Goal: Transaction & Acquisition: Purchase product/service

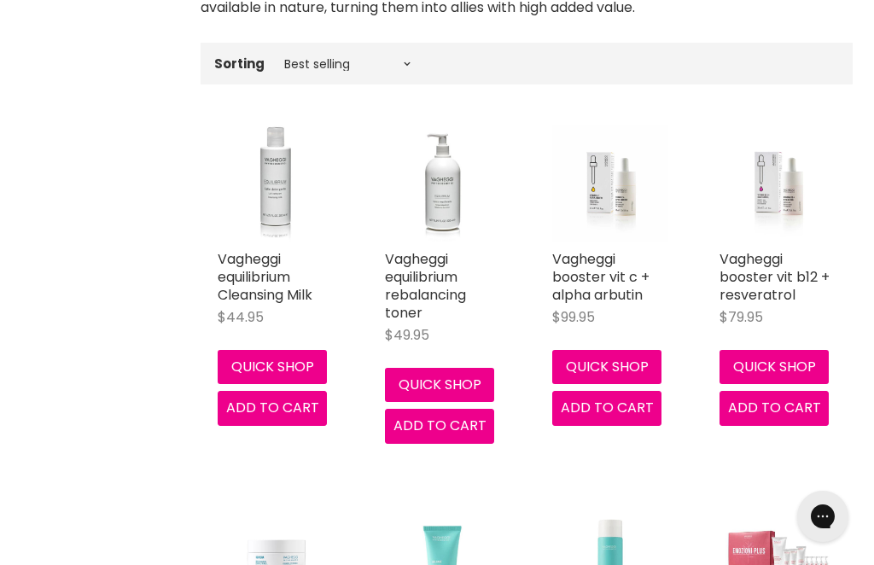
scroll to position [541, 0]
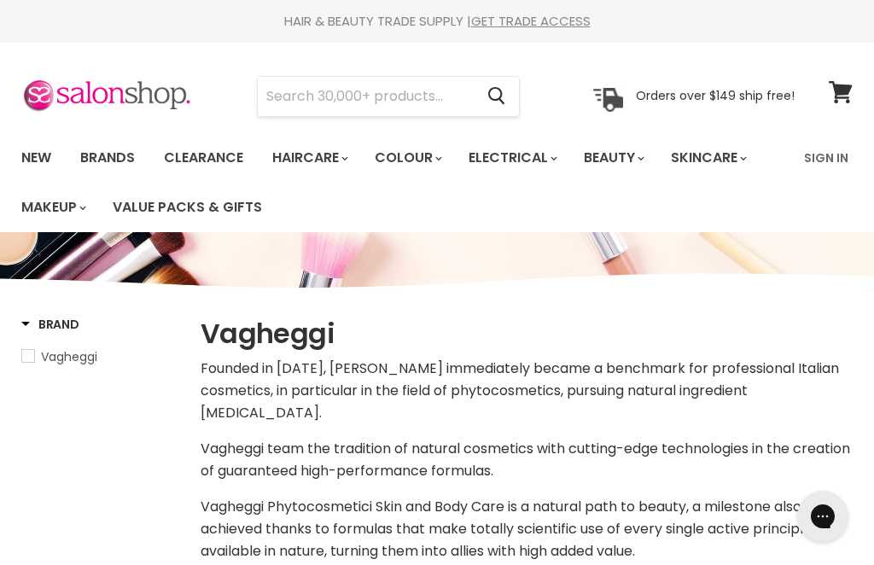
click at [315, 103] on input "Search" at bounding box center [366, 96] width 216 height 39
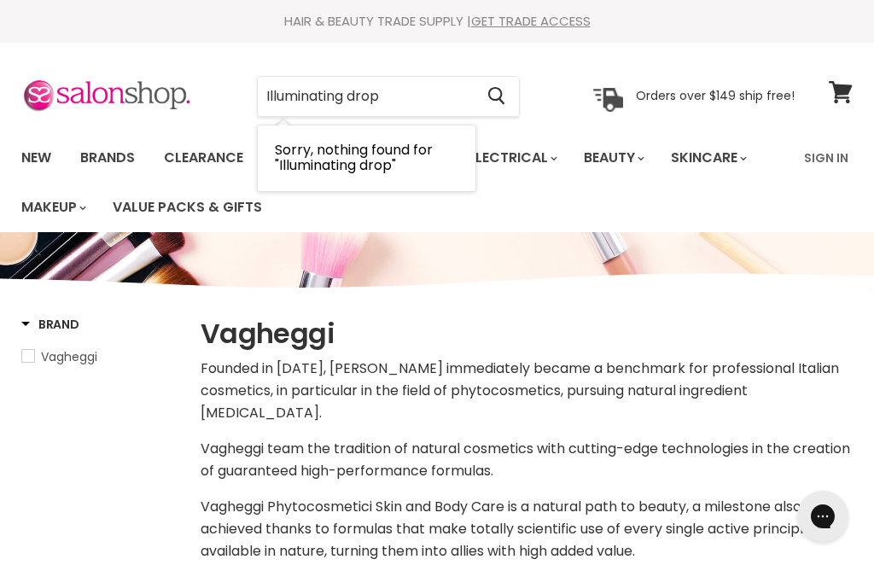
type input "Illuminating drops"
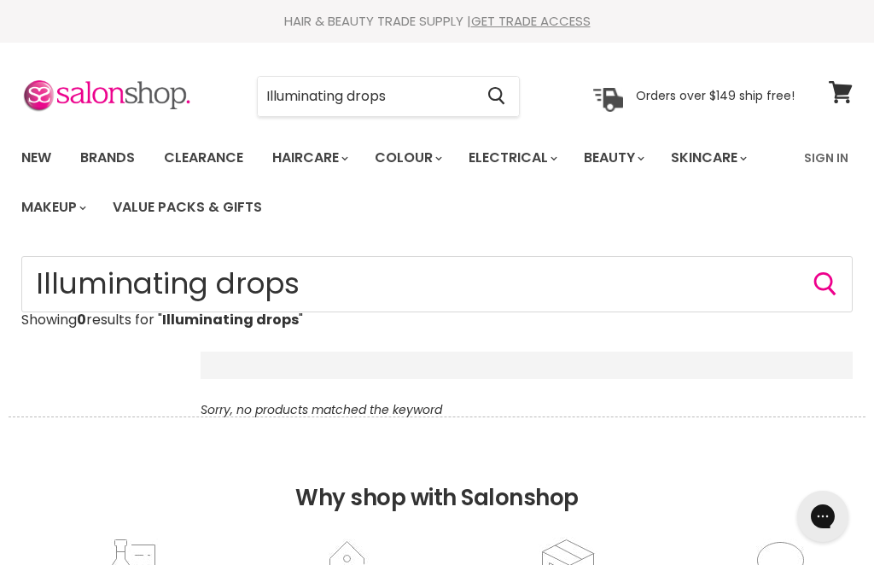
click at [127, 146] on link "Brands" at bounding box center [107, 158] width 80 height 36
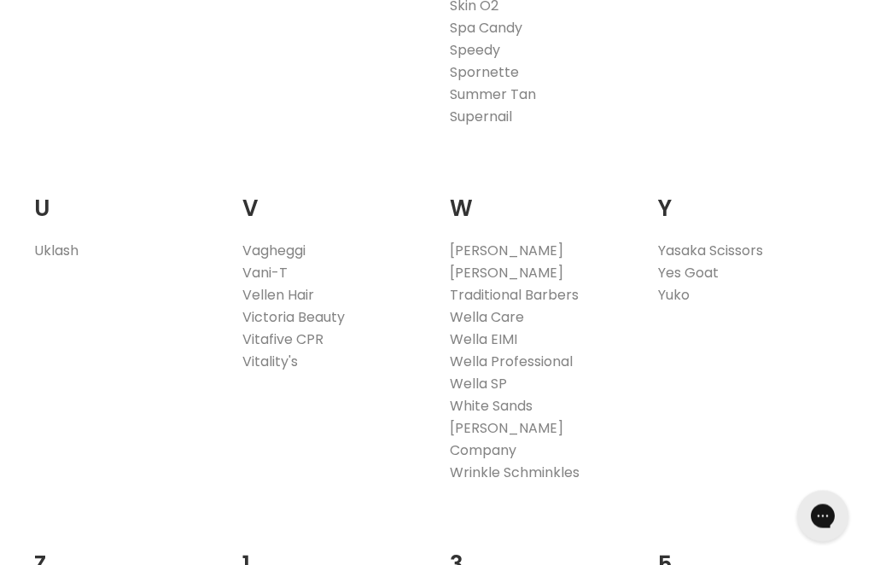
scroll to position [3417, 0]
click at [306, 241] on link "Vagheggi" at bounding box center [274, 251] width 63 height 20
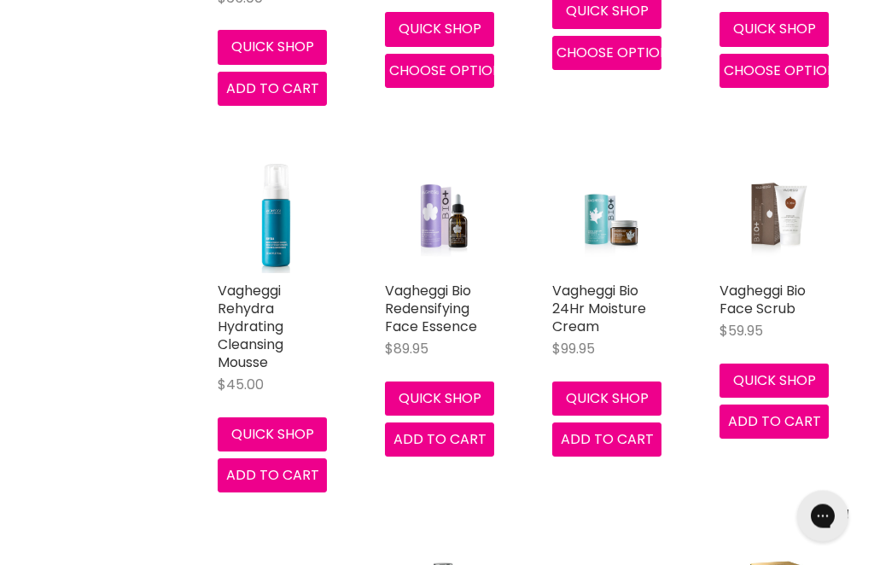
scroll to position [4312, 0]
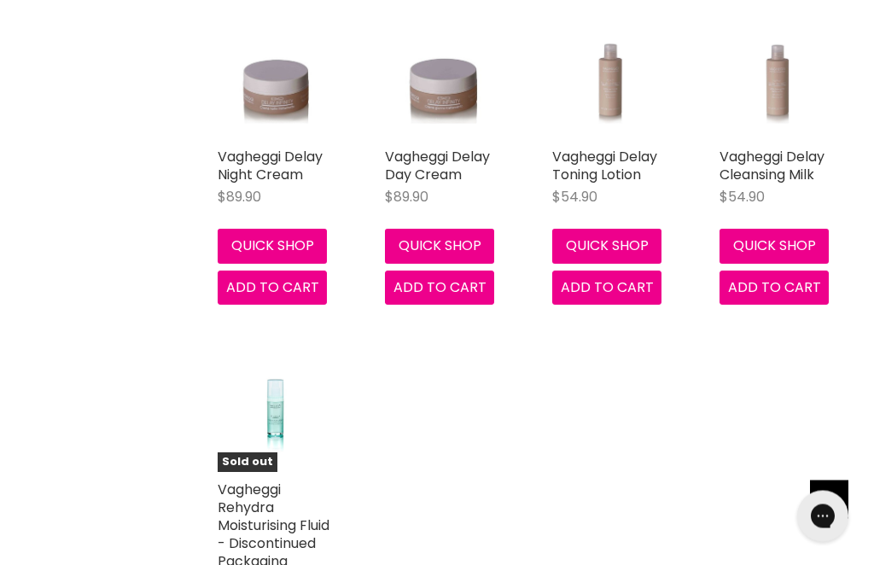
scroll to position [5905, 0]
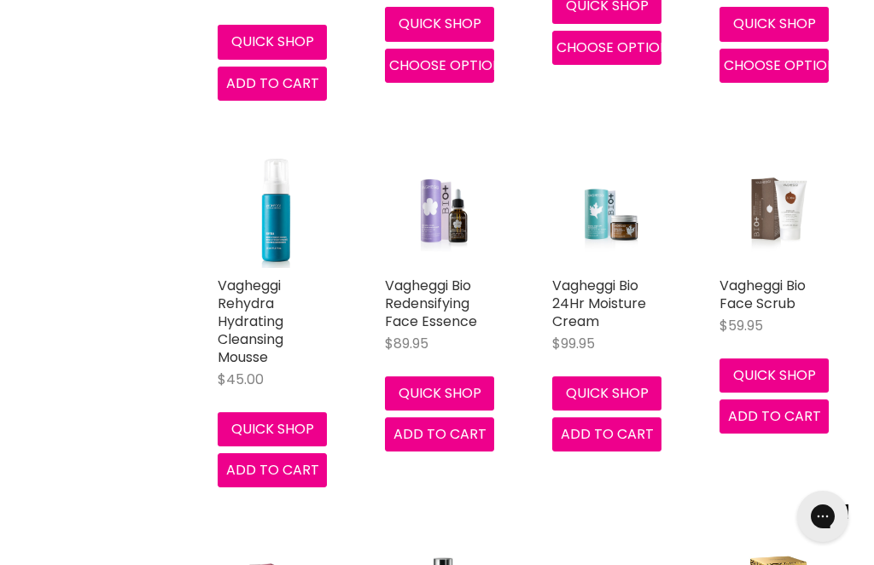
scroll to position [4314, 0]
